Goal: Information Seeking & Learning: Learn about a topic

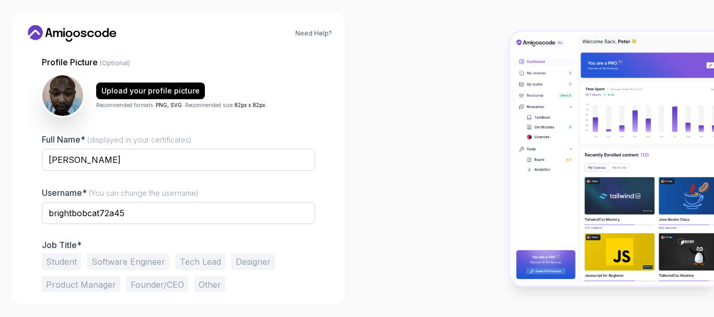
scroll to position [119, 0]
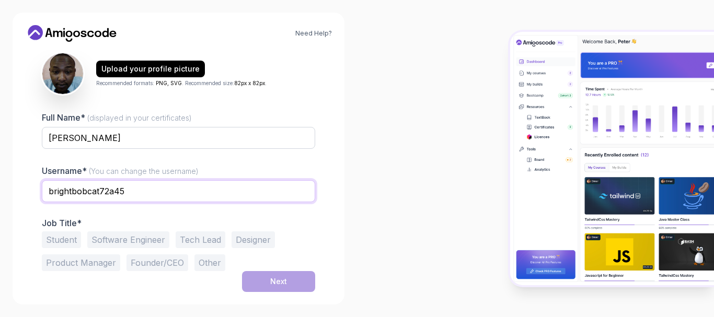
drag, startPoint x: 127, startPoint y: 194, endPoint x: 36, endPoint y: 192, distance: 91.0
click at [36, 192] on div "1 Set Up Your Profile 1 Set Up Your Profile 2 Let's Get to Know You Set Up Your…" at bounding box center [178, 171] width 307 height 242
type input "codeBender"
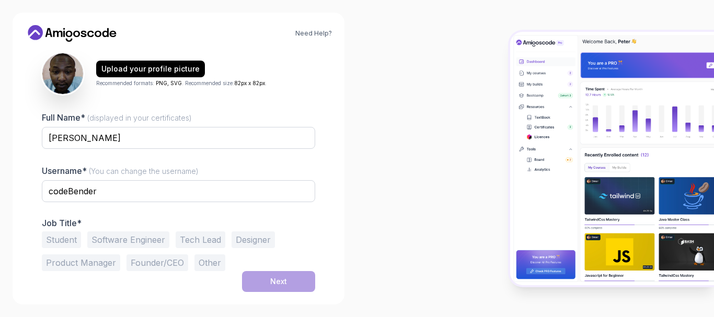
click at [201, 239] on button "Tech Lead" at bounding box center [201, 240] width 50 height 17
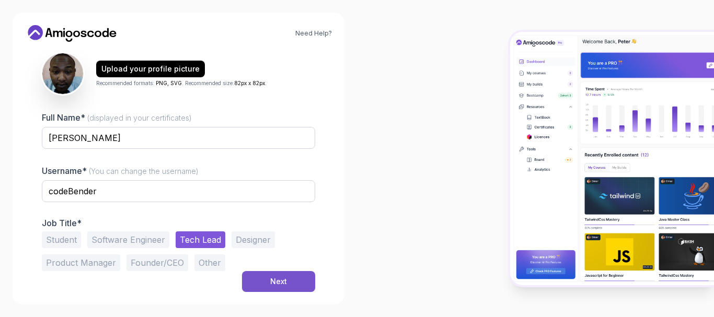
click at [284, 289] on button "Next" at bounding box center [278, 281] width 73 height 21
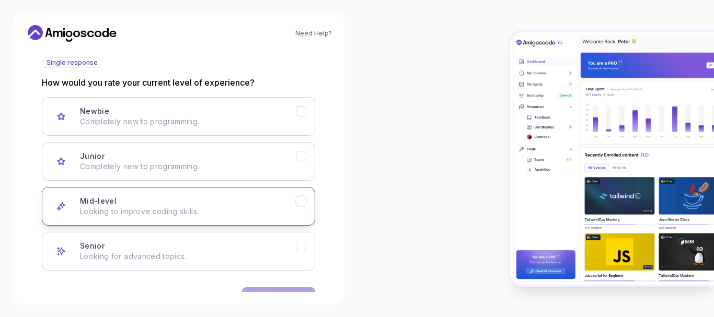
scroll to position [152, 0]
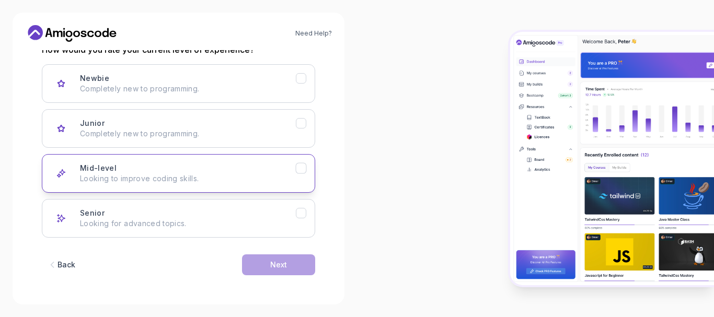
click at [264, 177] on p "Looking to improve coding skills." at bounding box center [188, 179] width 216 height 10
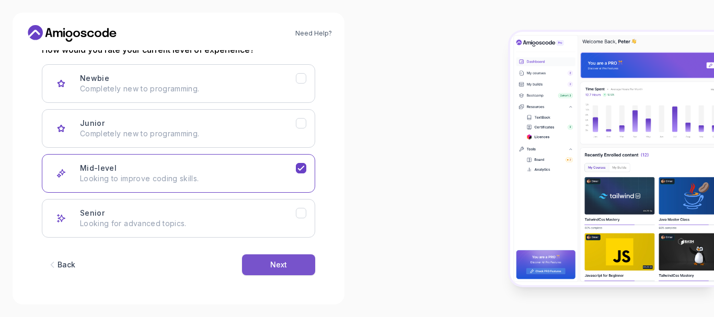
click at [283, 266] on div "Next" at bounding box center [278, 265] width 17 height 10
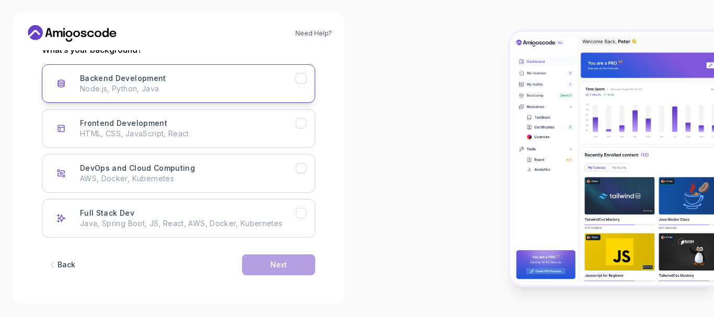
click at [300, 74] on icon "Backend Development" at bounding box center [302, 79] width 10 height 10
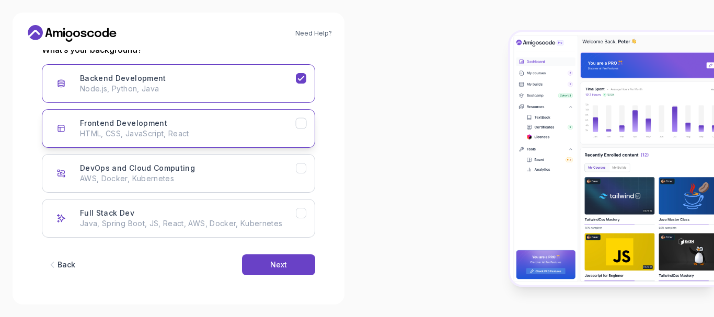
click at [301, 126] on icon "Frontend Development" at bounding box center [302, 124] width 10 height 10
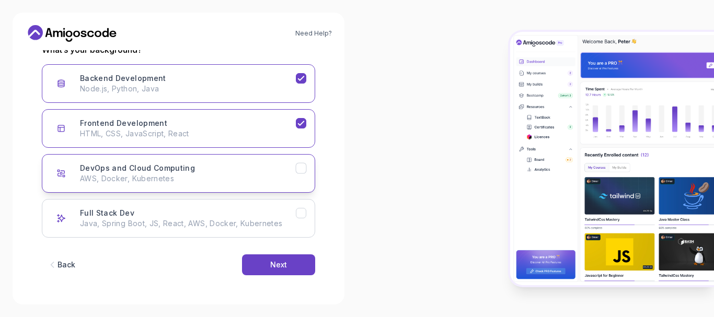
click at [302, 166] on icon "DevOps and Cloud Computing" at bounding box center [302, 169] width 10 height 10
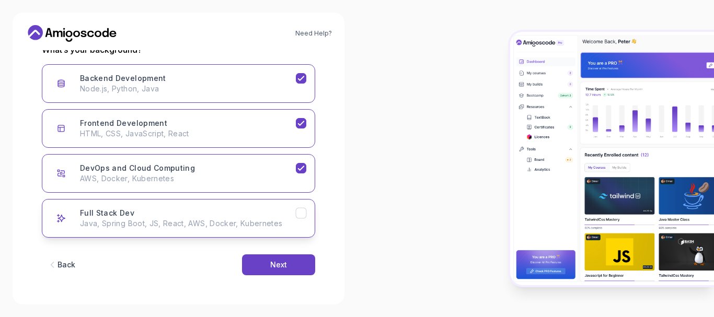
click at [301, 213] on icon "Full Stack Dev" at bounding box center [302, 214] width 10 height 10
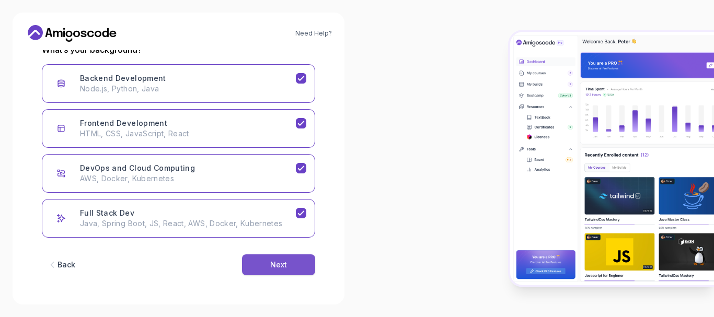
click at [282, 257] on button "Next" at bounding box center [278, 265] width 73 height 21
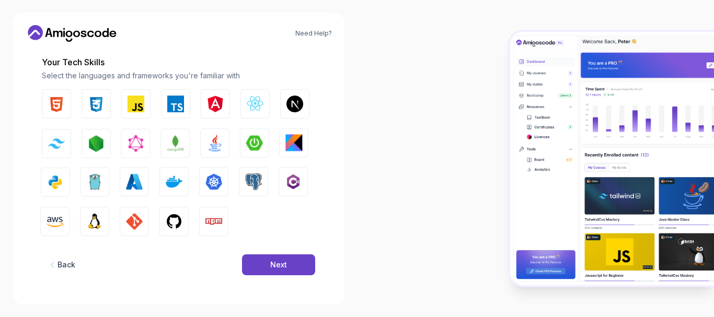
scroll to position [139, 0]
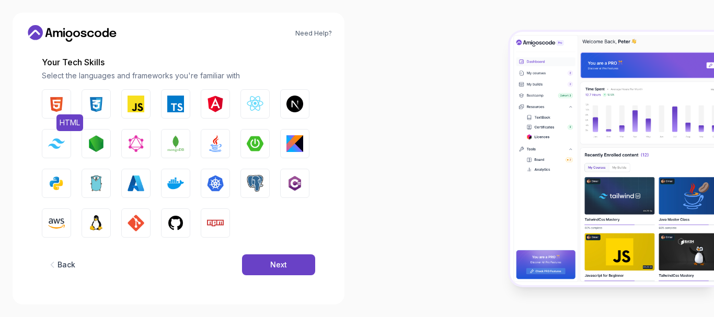
click at [54, 116] on button "HTML" at bounding box center [56, 103] width 29 height 29
click at [96, 100] on img "button" at bounding box center [96, 104] width 17 height 17
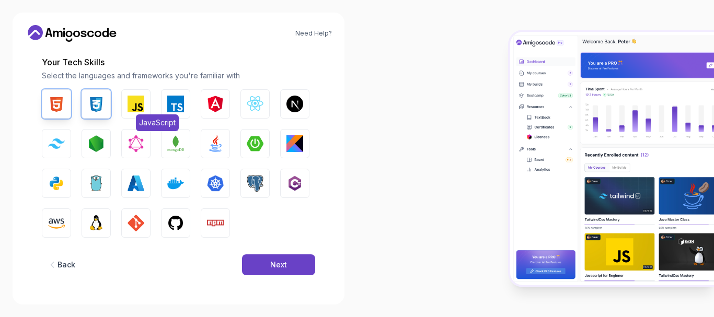
click at [140, 98] on img "button" at bounding box center [136, 104] width 17 height 17
click at [295, 101] on img "button" at bounding box center [295, 104] width 17 height 17
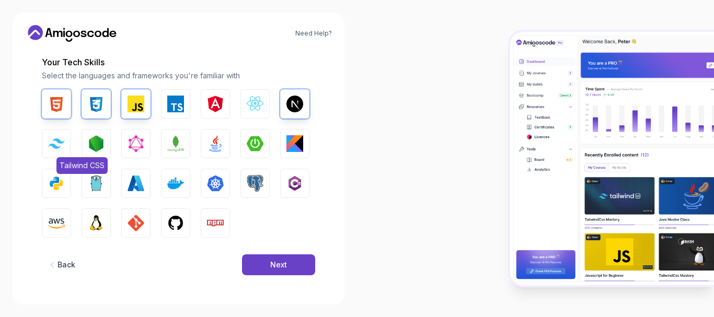
click at [52, 142] on img "button" at bounding box center [56, 144] width 17 height 10
click at [88, 141] on img "button" at bounding box center [96, 143] width 17 height 17
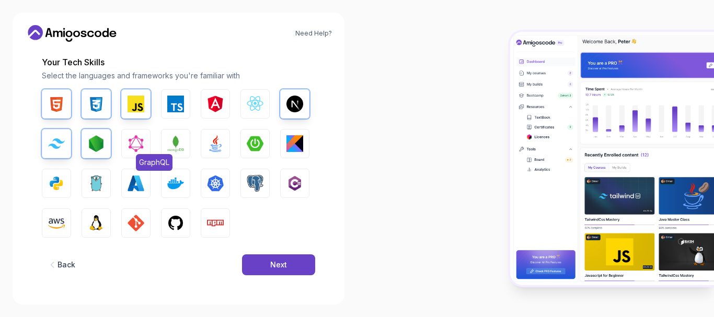
click at [137, 140] on img "button" at bounding box center [136, 143] width 17 height 17
click at [185, 139] on button "MongoDB" at bounding box center [175, 143] width 29 height 29
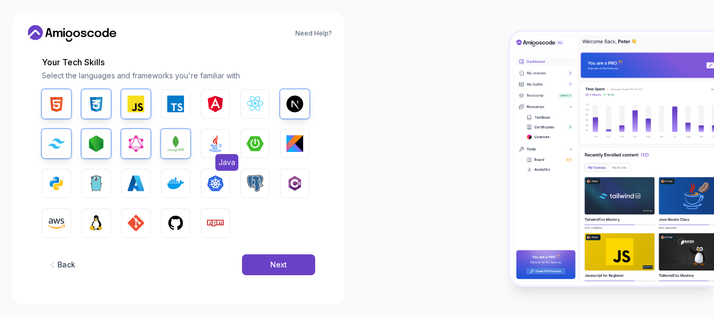
click at [218, 139] on img "button" at bounding box center [215, 143] width 17 height 17
click at [257, 147] on img "button" at bounding box center [255, 143] width 17 height 17
click at [55, 191] on img "button" at bounding box center [56, 183] width 17 height 17
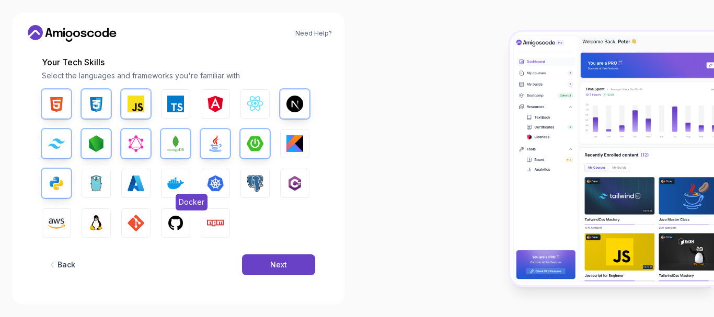
click at [173, 181] on img "button" at bounding box center [175, 183] width 17 height 17
click at [100, 180] on img "button" at bounding box center [96, 183] width 17 height 17
click at [217, 189] on img "button" at bounding box center [215, 183] width 17 height 17
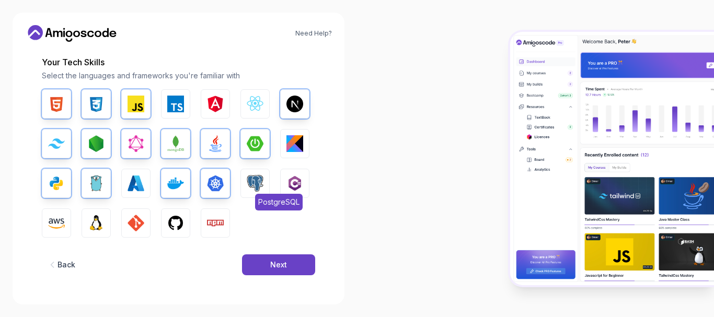
click at [259, 179] on img "button" at bounding box center [255, 183] width 17 height 17
click at [53, 224] on img "button" at bounding box center [56, 223] width 17 height 17
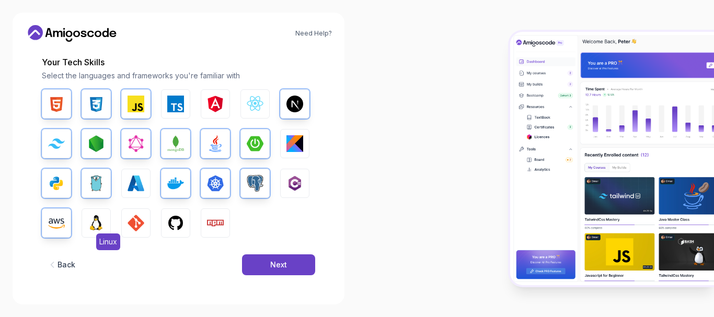
click at [99, 219] on img "button" at bounding box center [96, 223] width 17 height 17
click at [135, 219] on img "button" at bounding box center [136, 223] width 17 height 17
click at [175, 218] on img "button" at bounding box center [175, 223] width 17 height 17
click at [210, 218] on img "button" at bounding box center [215, 223] width 17 height 17
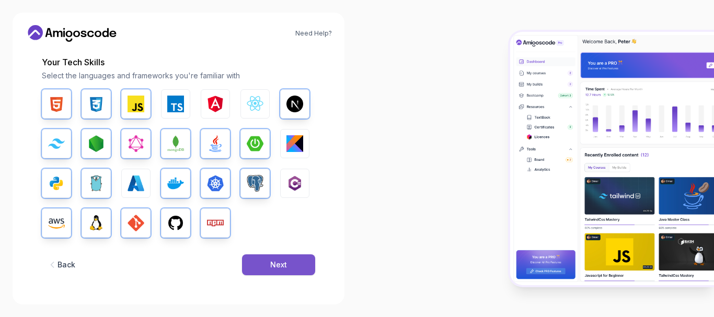
click at [284, 259] on button "Next" at bounding box center [278, 265] width 73 height 21
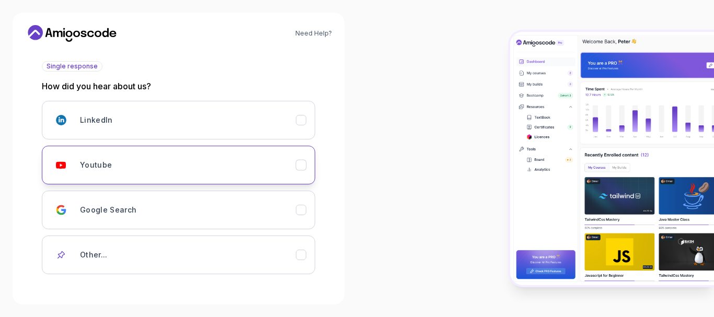
scroll to position [116, 0]
click at [269, 163] on div "Youtube" at bounding box center [188, 164] width 216 height 21
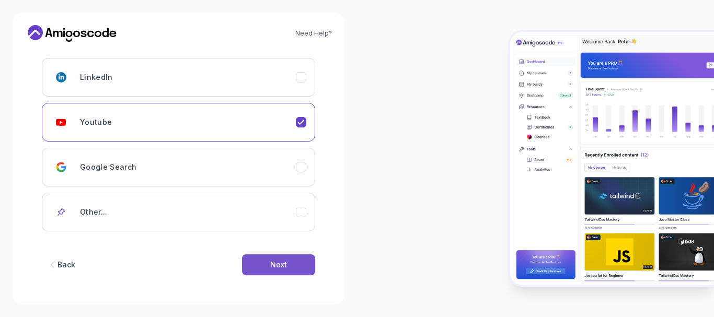
click at [271, 275] on button "Next" at bounding box center [278, 265] width 73 height 21
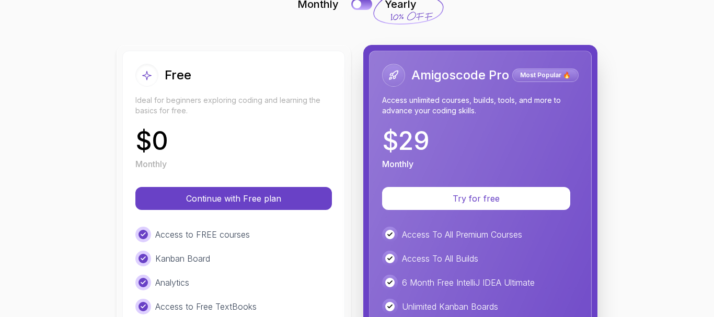
scroll to position [86, 0]
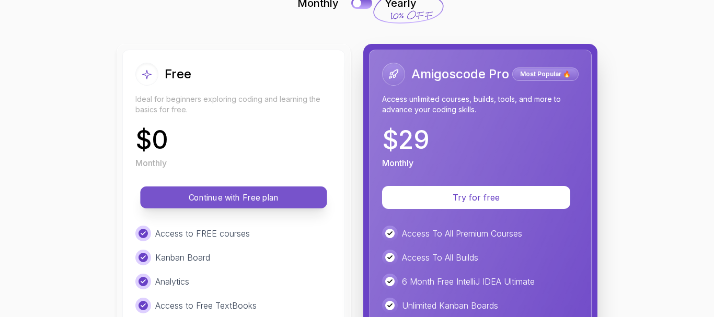
click at [277, 195] on p "Continue with Free plan" at bounding box center [233, 198] width 163 height 12
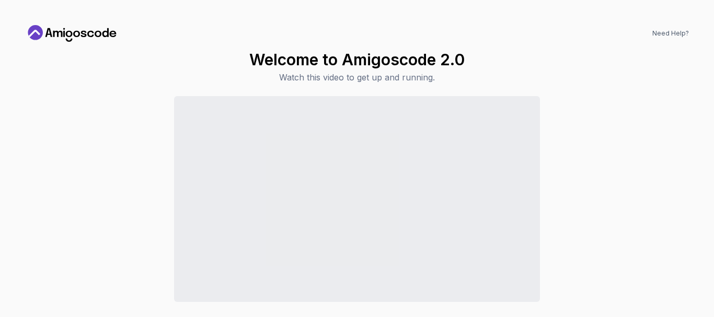
click at [380, 78] on p "Watch this video to get up and running." at bounding box center [356, 77] width 215 height 13
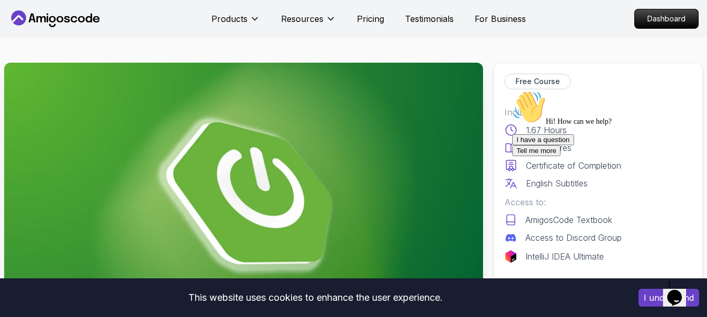
click at [563, 156] on div "I have a question Tell me more" at bounding box center [606, 145] width 188 height 22
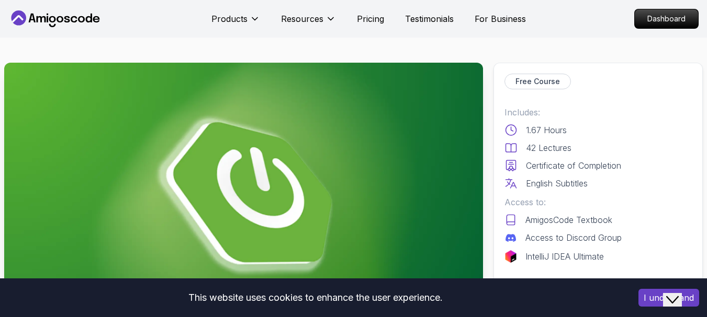
click at [677, 294] on icon "Close Chat This icon closes the chat window." at bounding box center [672, 300] width 13 height 13
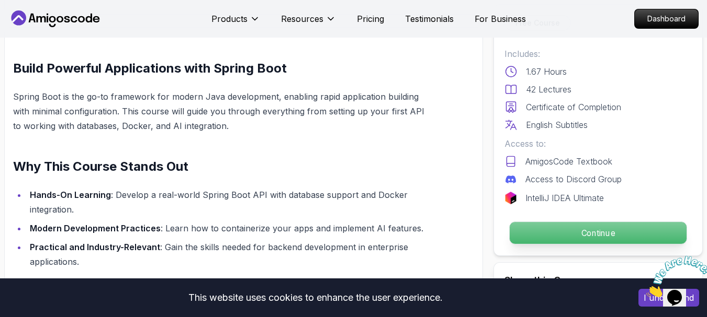
click at [607, 231] on p "Continue" at bounding box center [597, 233] width 177 height 22
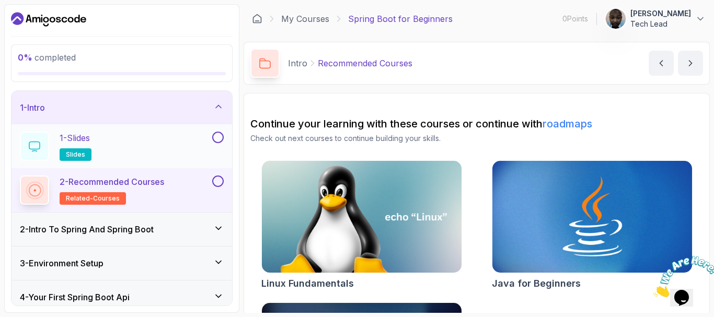
click at [115, 148] on div "1 - Slides slides" at bounding box center [115, 146] width 190 height 29
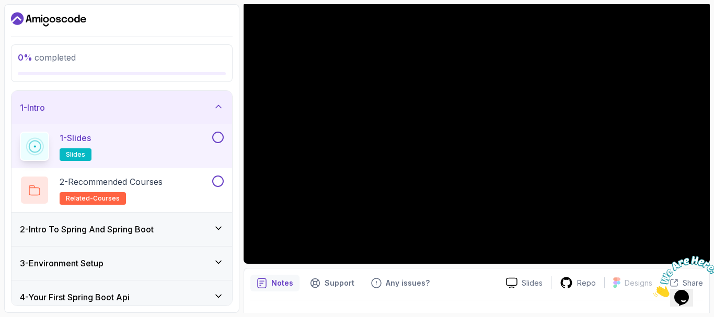
scroll to position [115, 0]
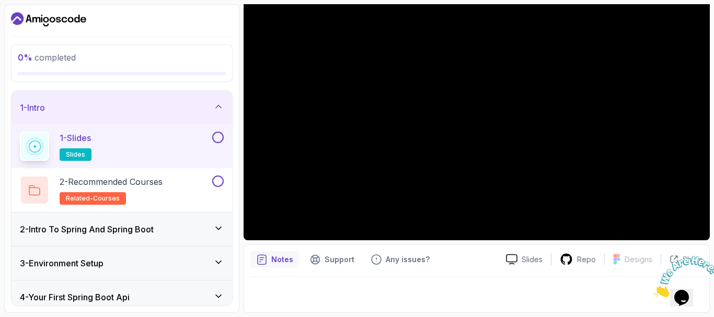
click at [223, 139] on button at bounding box center [218, 138] width 12 height 12
click at [142, 180] on p "2 - Recommended Courses" at bounding box center [111, 182] width 103 height 13
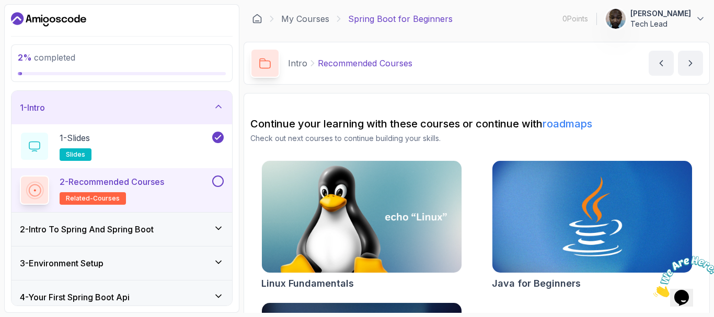
click at [213, 182] on button at bounding box center [218, 182] width 12 height 12
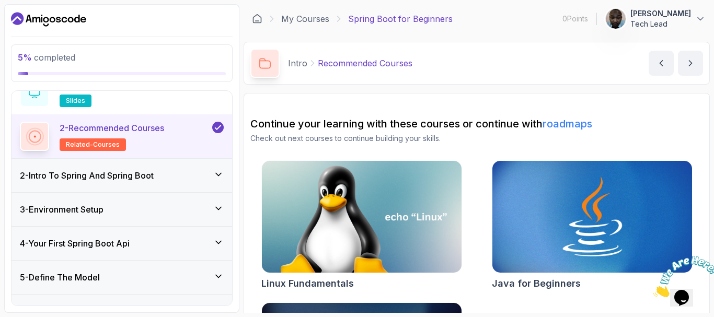
click at [183, 179] on div "2 - Intro To Spring And Spring Boot" at bounding box center [122, 175] width 204 height 13
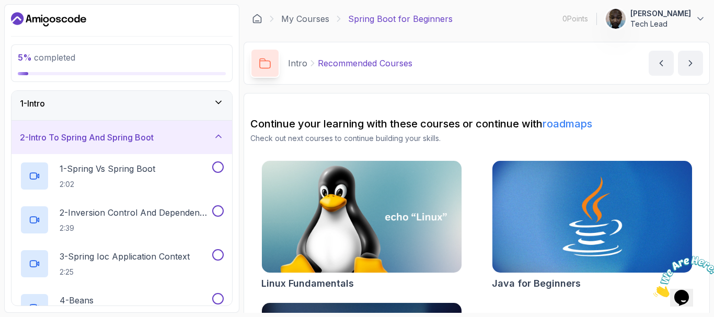
scroll to position [6, 0]
click at [183, 179] on div "1 - Spring Vs Spring Boot 2:02" at bounding box center [115, 174] width 190 height 29
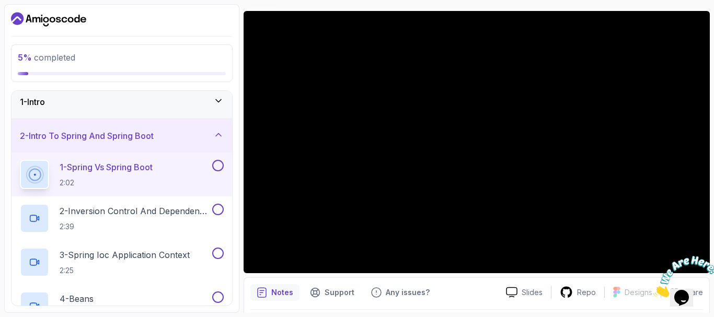
scroll to position [77, 0]
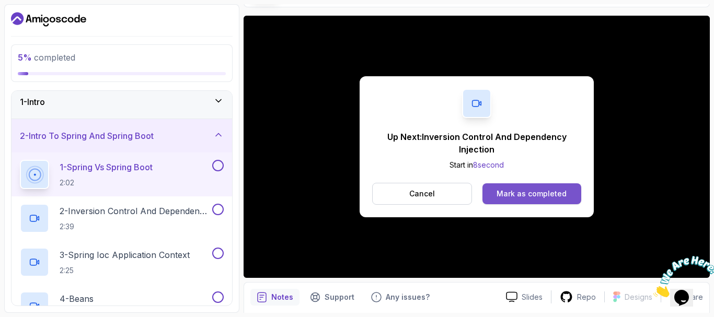
click at [502, 193] on div "Mark as completed" at bounding box center [532, 194] width 70 height 10
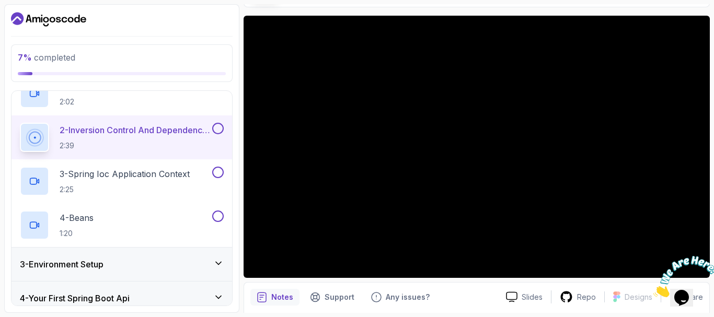
scroll to position [103, 0]
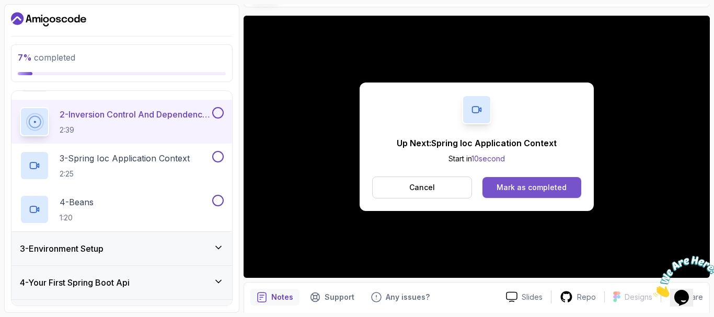
click at [528, 189] on div "Mark as completed" at bounding box center [532, 188] width 70 height 10
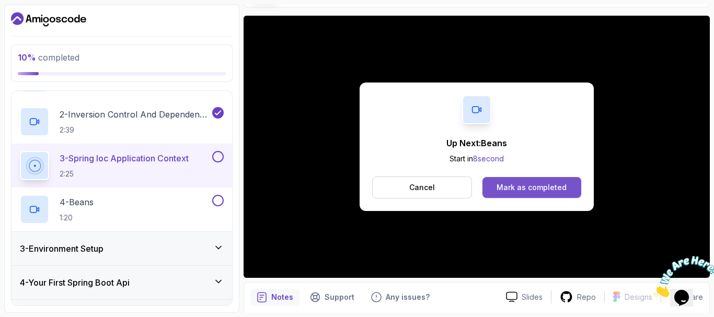
click at [522, 191] on div "Mark as completed" at bounding box center [532, 188] width 70 height 10
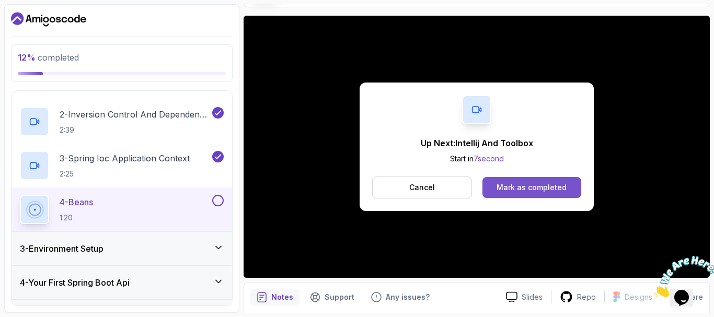
click at [526, 189] on div "Mark as completed" at bounding box center [532, 188] width 70 height 10
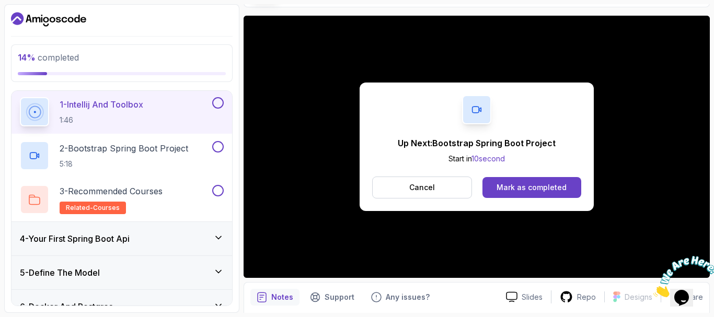
click at [509, 129] on div "Up Next: Bootstrap Spring Boot Project Start in 10 second Cancel Mark as comple…" at bounding box center [477, 147] width 234 height 129
click at [435, 186] on button "Cancel" at bounding box center [422, 188] width 100 height 22
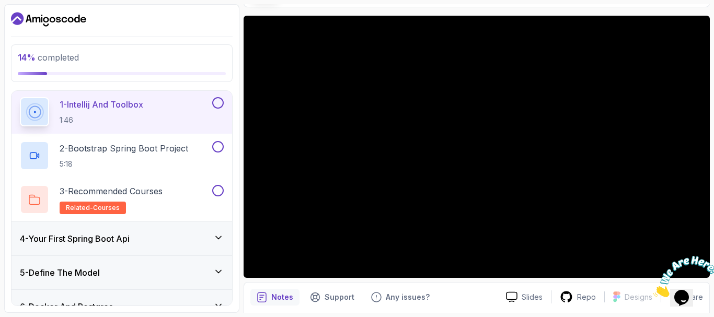
scroll to position [213, 0]
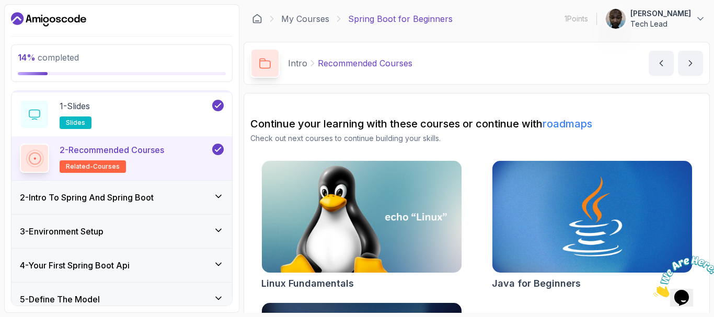
scroll to position [31, 0]
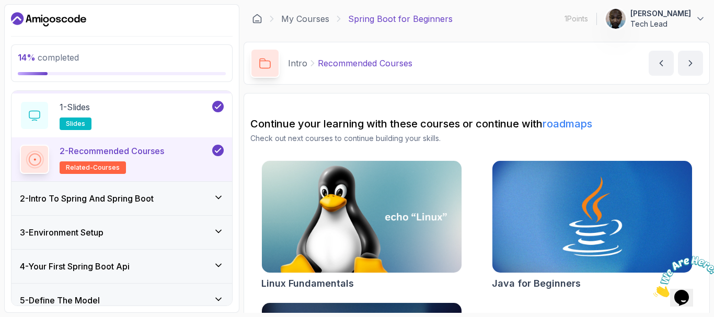
click at [214, 196] on icon at bounding box center [218, 197] width 10 height 10
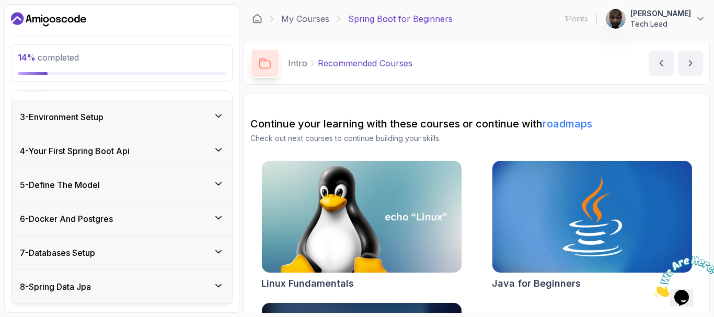
scroll to position [168, 0]
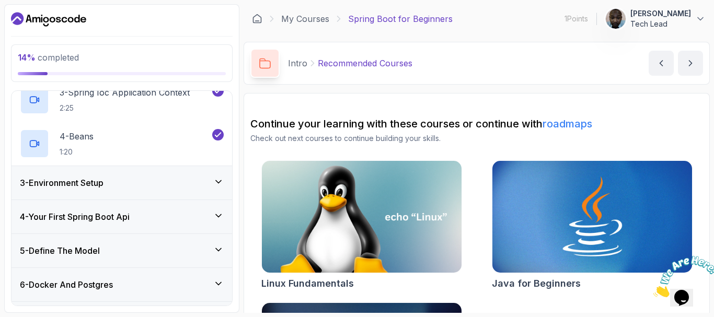
click at [221, 176] on div "3 - Environment Setup" at bounding box center [122, 182] width 221 height 33
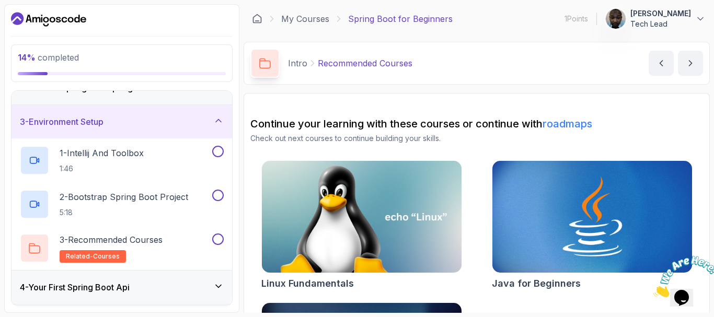
scroll to position [15, 0]
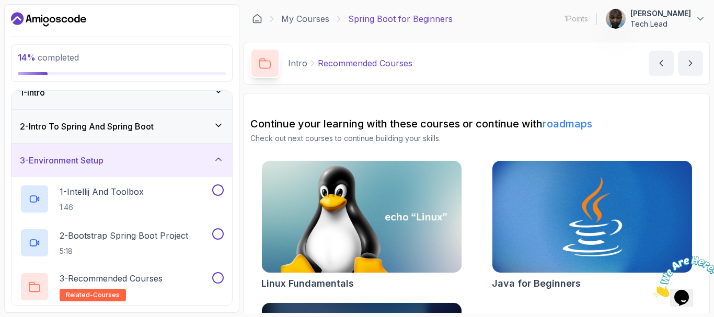
click at [172, 184] on div "1 - Intellij And Toolbox 1:46" at bounding box center [122, 199] width 221 height 44
click at [161, 195] on div "1 - Intellij And Toolbox 1:46" at bounding box center [115, 199] width 190 height 29
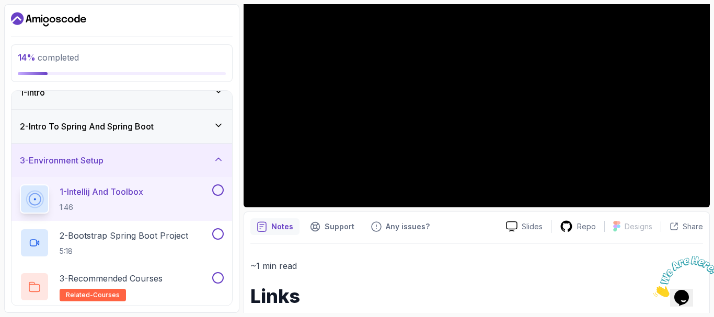
scroll to position [211, 0]
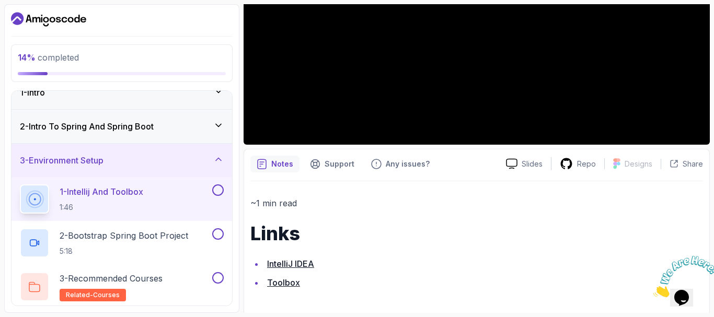
click at [291, 283] on link "Toolbox" at bounding box center [283, 283] width 33 height 10
click at [292, 265] on link "IntelliJ IDEA" at bounding box center [290, 264] width 47 height 10
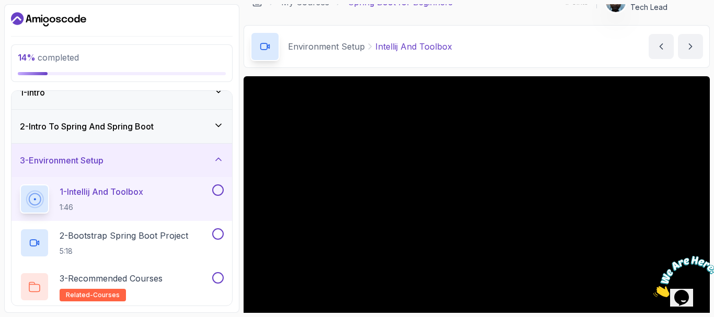
scroll to position [0, 0]
